Goal: Task Accomplishment & Management: Manage account settings

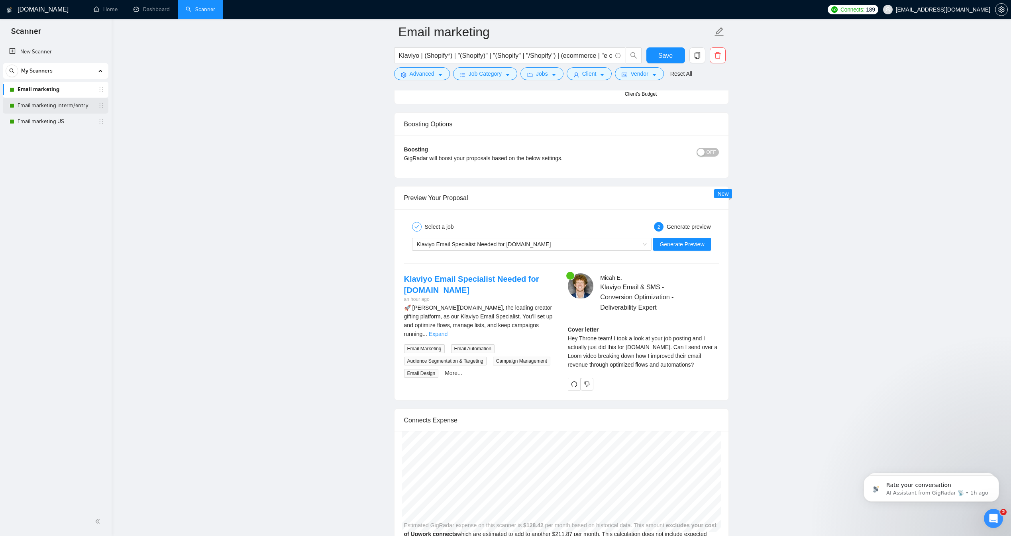
click at [35, 101] on link "Email marketing interm/entry level" at bounding box center [56, 106] width 76 height 16
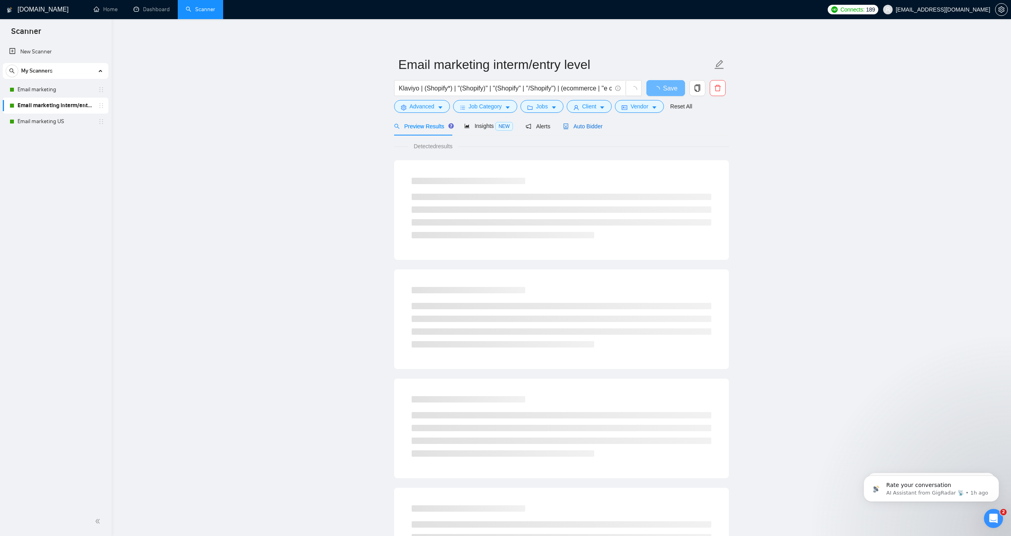
click at [580, 130] on span "Auto Bidder" at bounding box center [582, 126] width 39 height 6
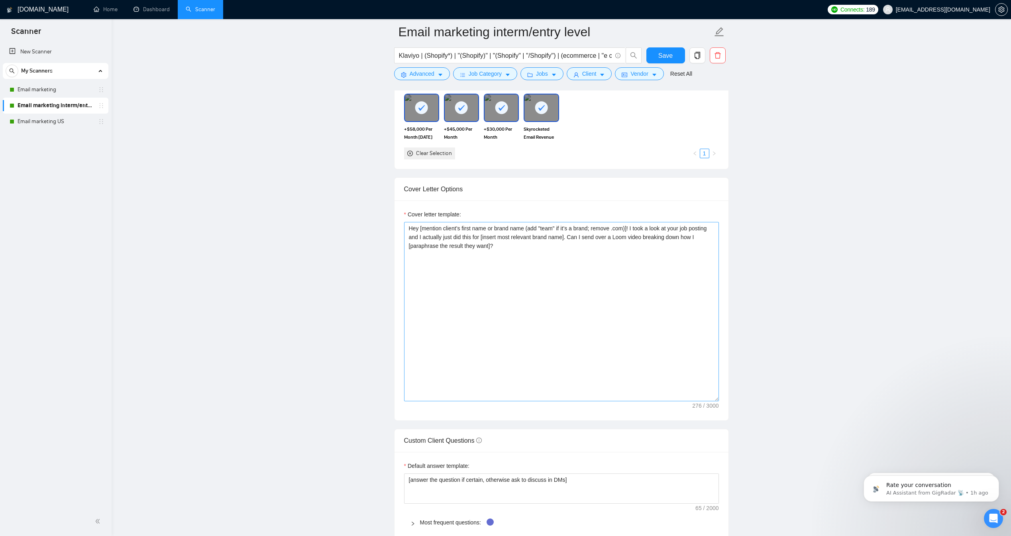
scroll to position [770, 0]
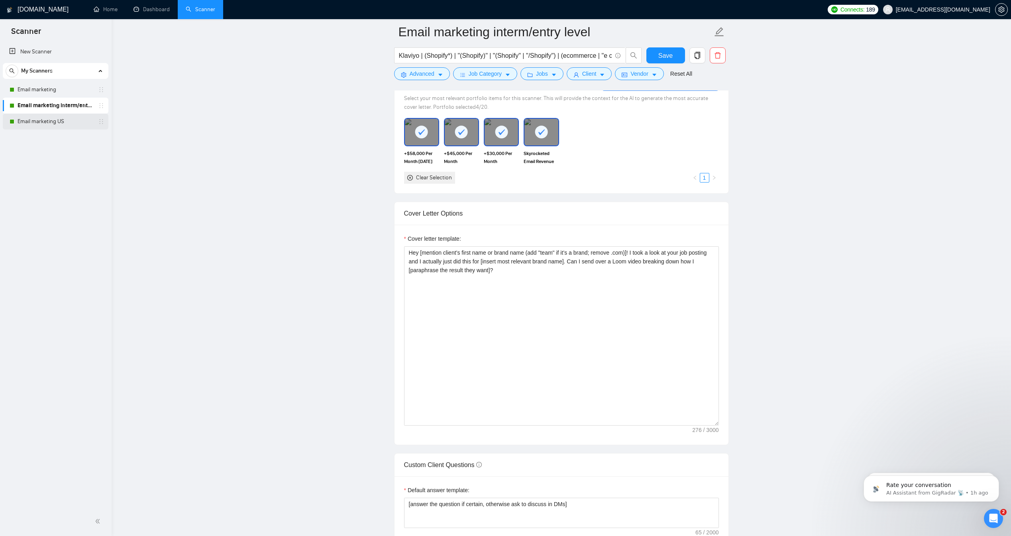
click at [65, 120] on link "Email marketing US" at bounding box center [56, 122] width 76 height 16
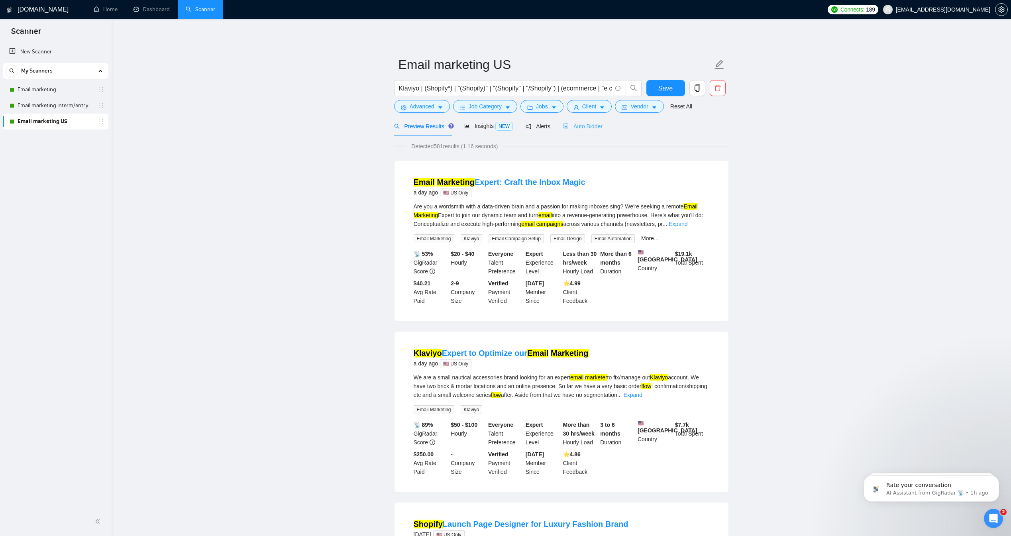
click at [583, 136] on div "Auto Bidder" at bounding box center [582, 126] width 39 height 19
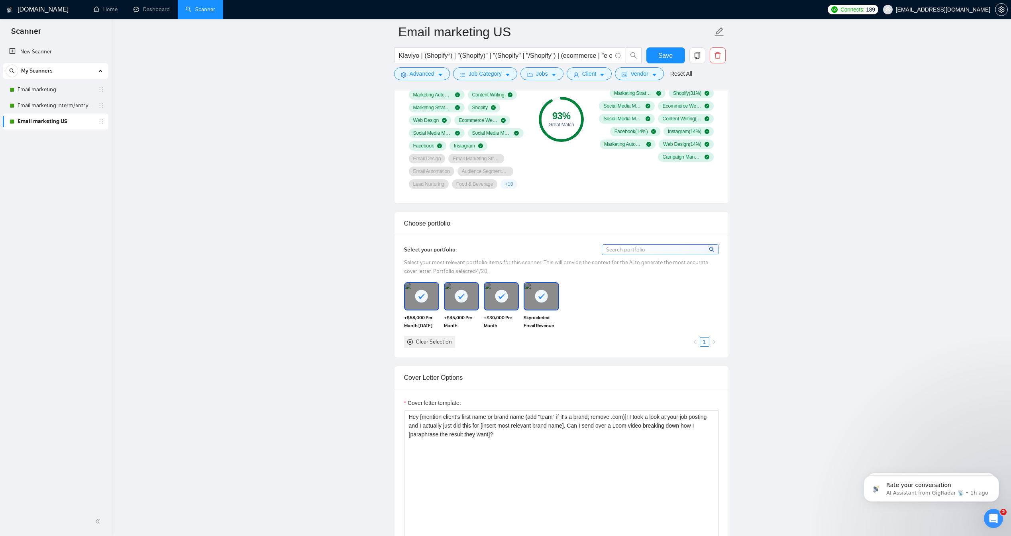
scroll to position [843, 0]
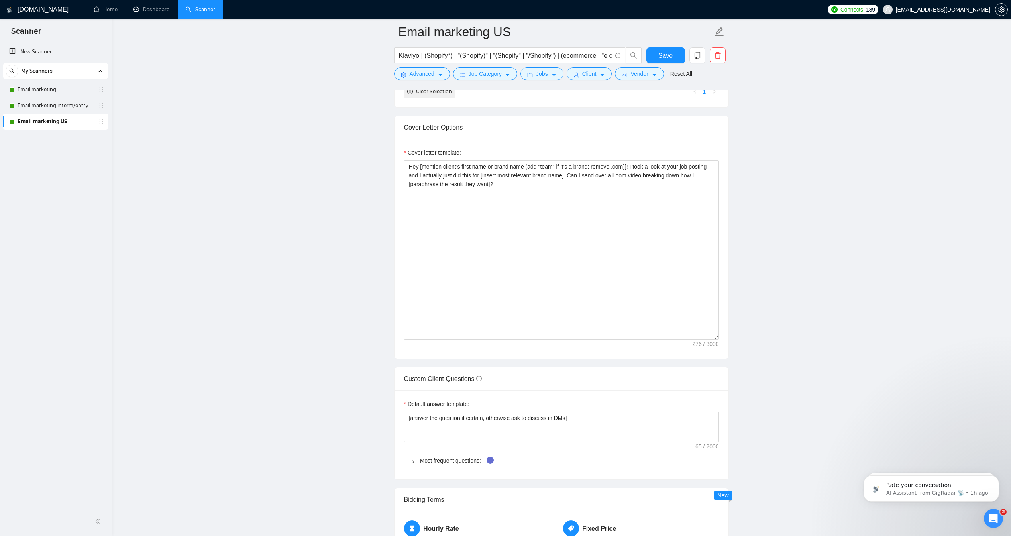
click at [49, 78] on span "My Scanners" at bounding box center [36, 71] width 31 height 16
click at [55, 74] on div "My Scanners" at bounding box center [56, 71] width 100 height 16
click at [55, 91] on link "Email marketing" at bounding box center [56, 90] width 76 height 16
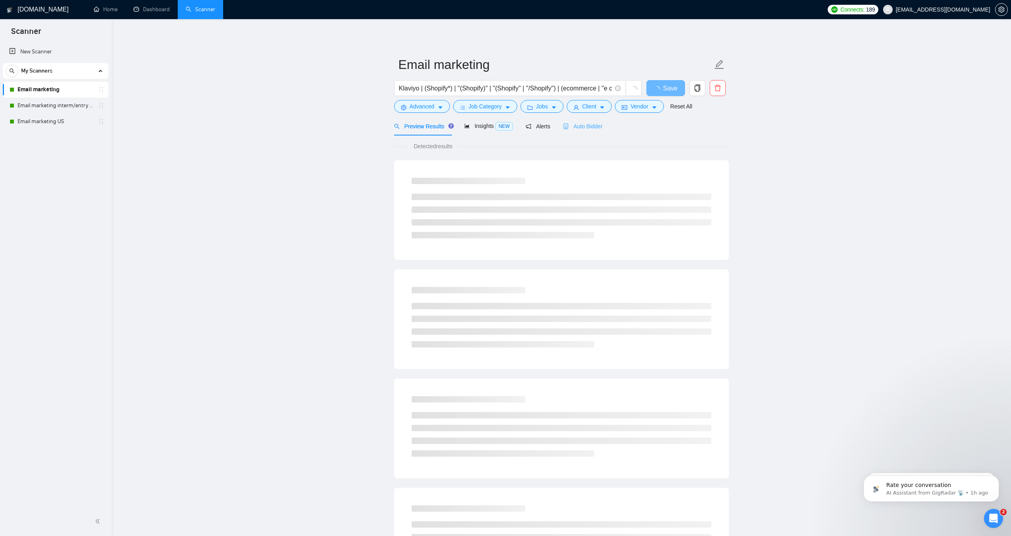
click at [576, 132] on div "Auto Bidder" at bounding box center [582, 126] width 39 height 19
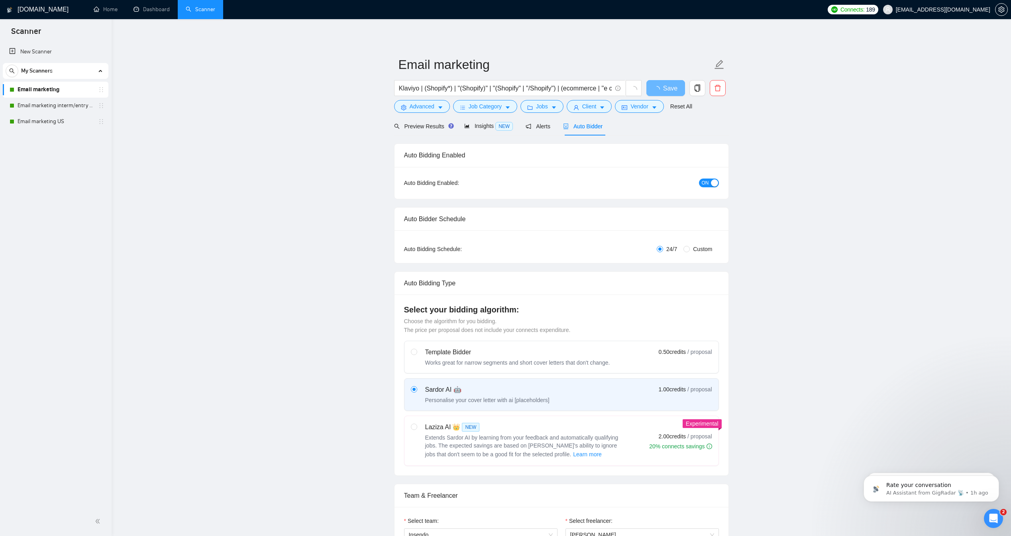
checkbox input "true"
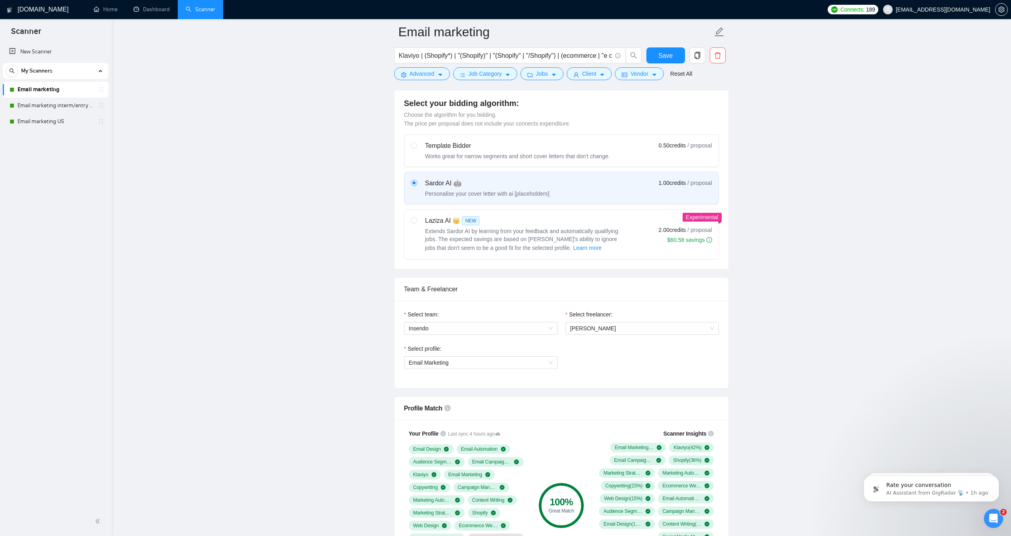
scroll to position [189, 0]
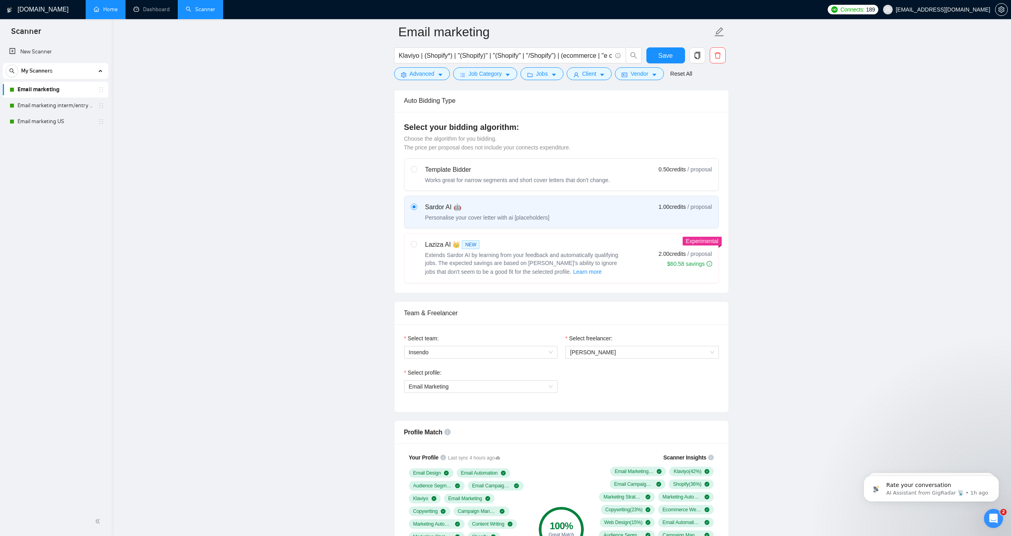
click at [98, 11] on link "Home" at bounding box center [106, 9] width 24 height 7
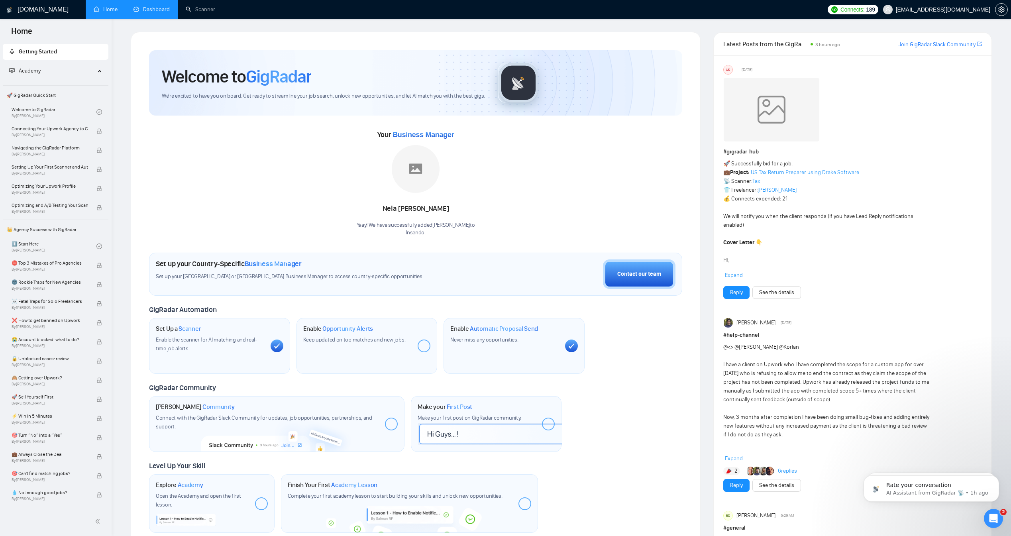
click at [158, 13] on link "Dashboard" at bounding box center [152, 9] width 36 height 7
